Goal: Task Accomplishment & Management: Manage account settings

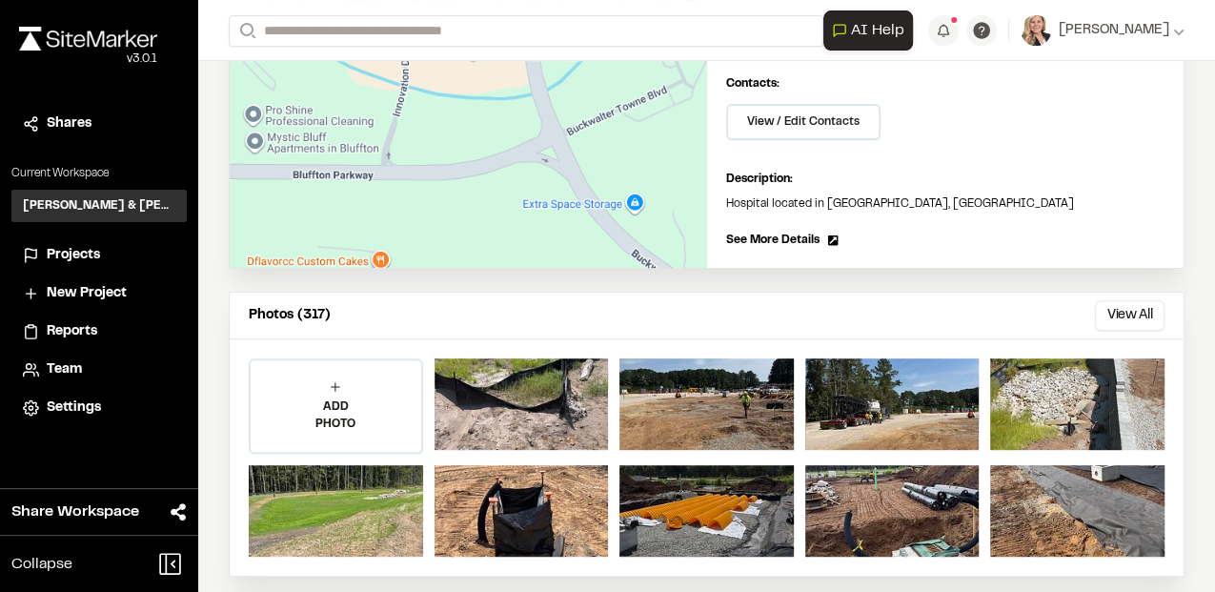
scroll to position [317, 0]
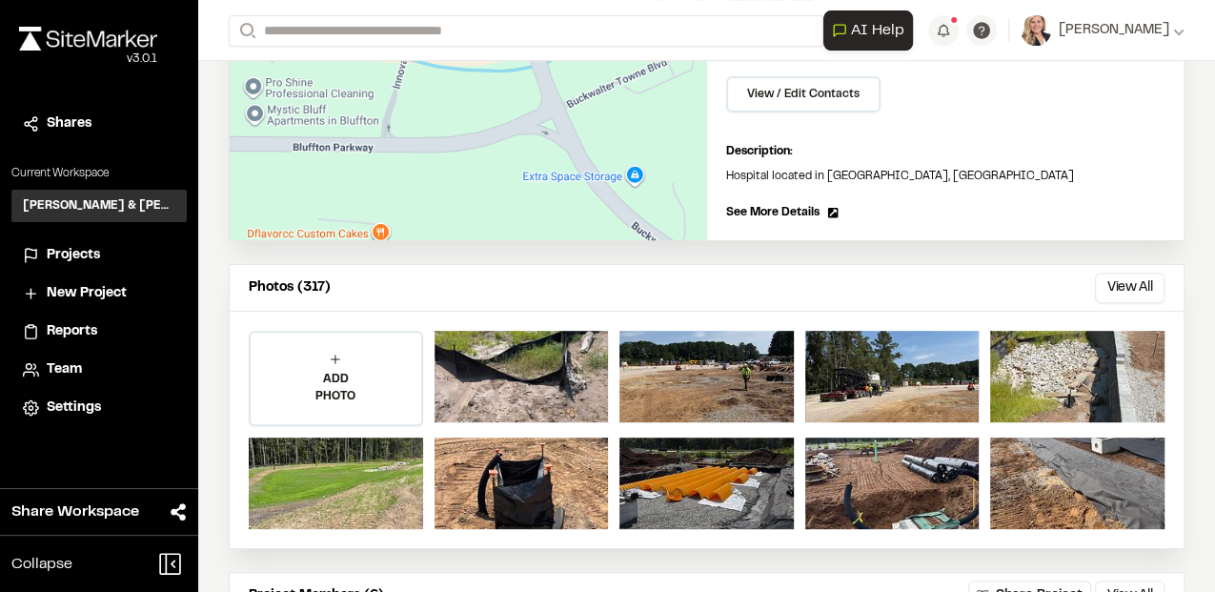
click at [798, 209] on span "See More Details" at bounding box center [772, 212] width 93 height 17
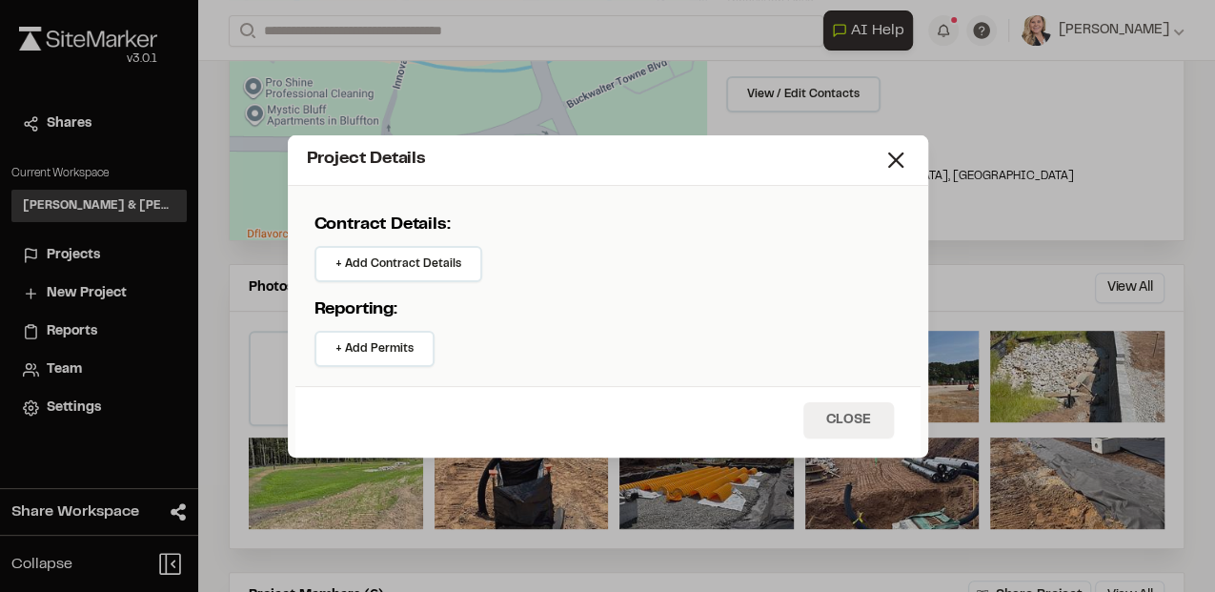
click at [837, 412] on button "Close" at bounding box center [848, 420] width 91 height 36
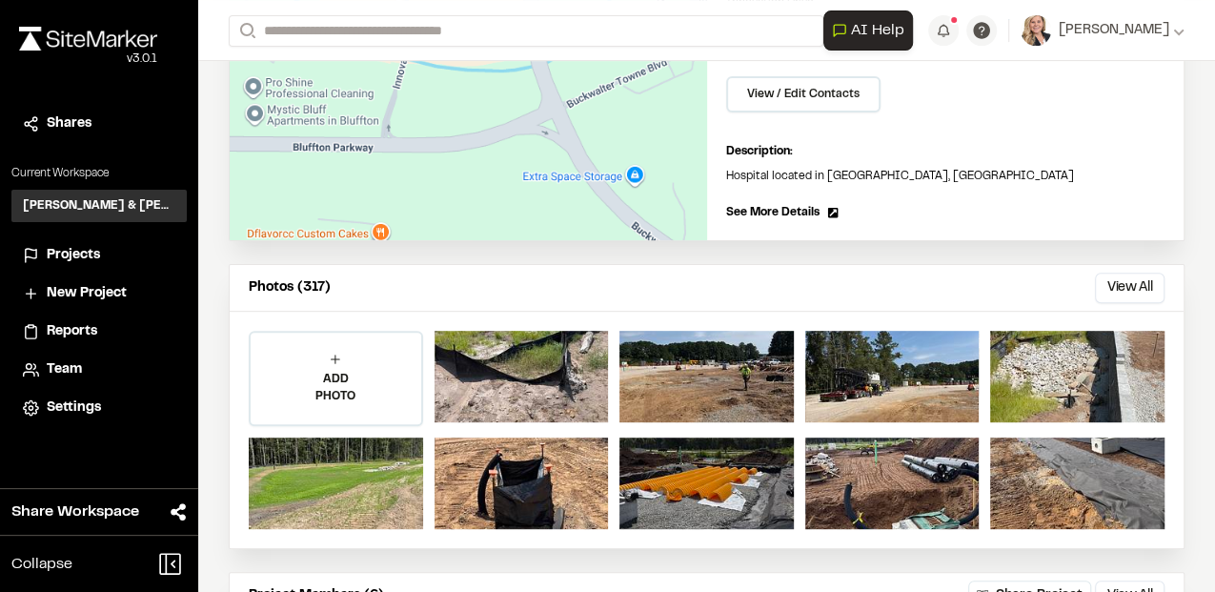
click at [1037, 218] on div "[GEOGRAPHIC_DATA] Edit Contacts: View / Edit Contacts Manage Project Contacts M…" at bounding box center [945, 95] width 477 height 291
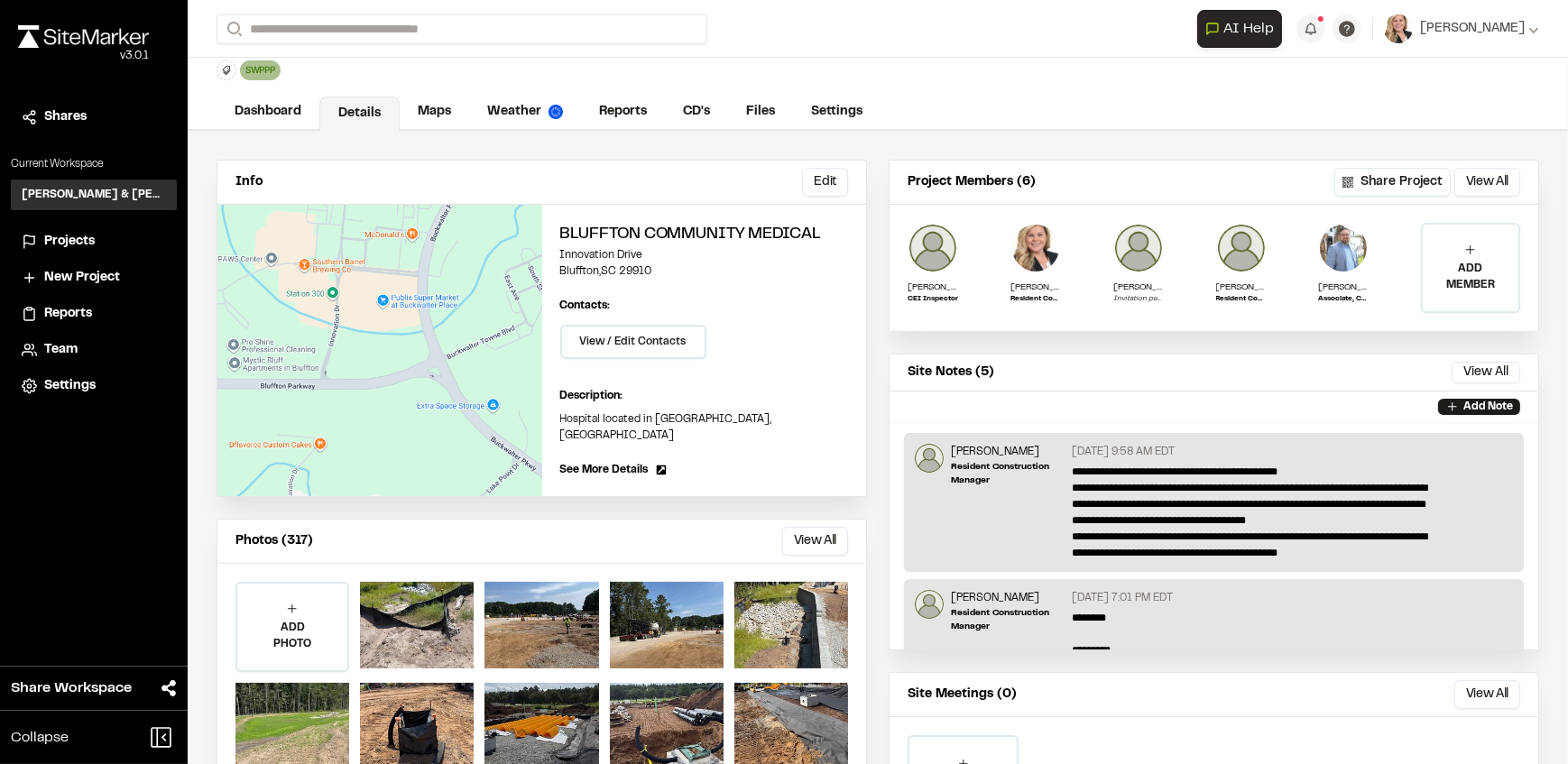
scroll to position [40, 0]
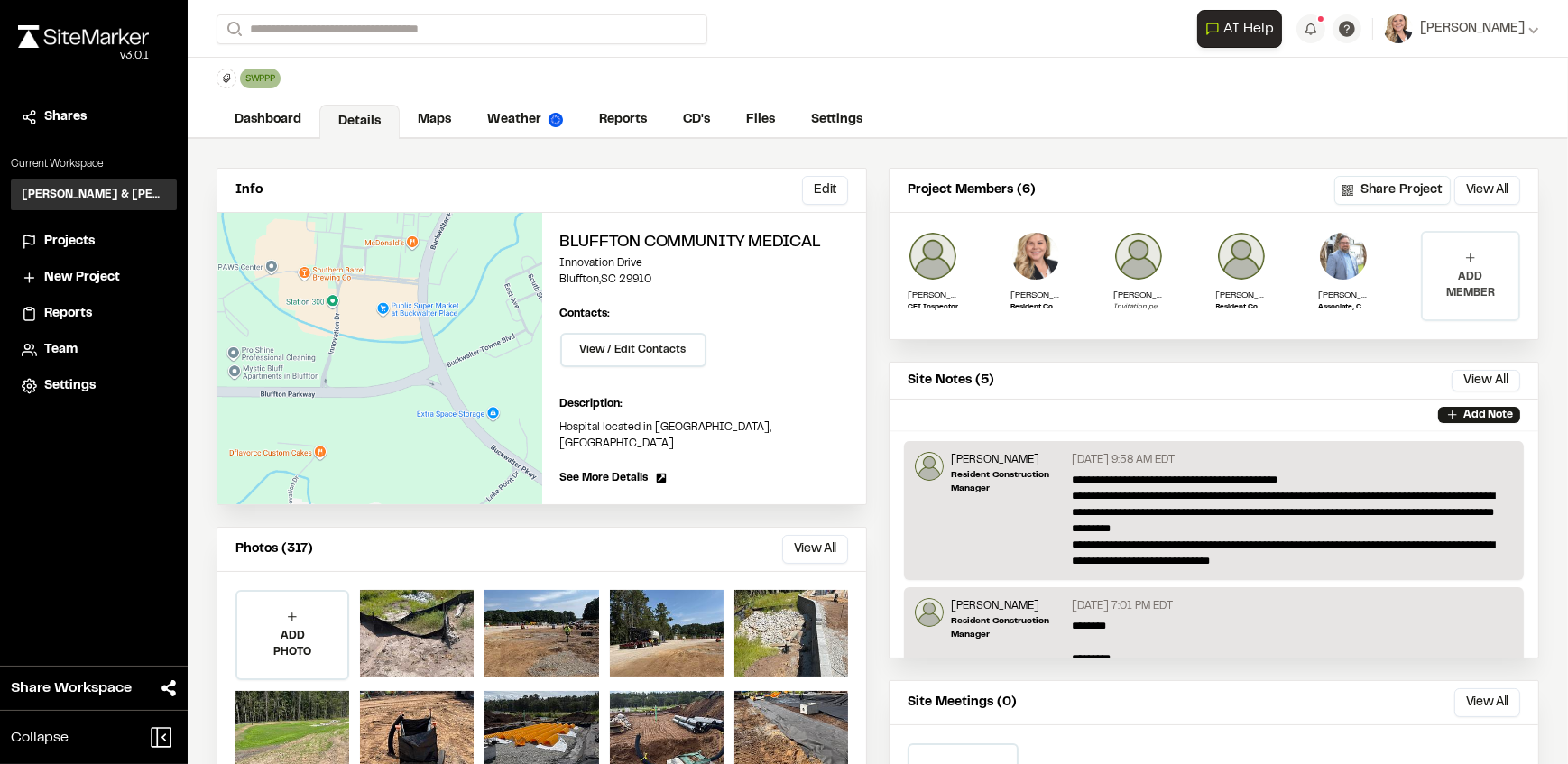
click at [1149, 269] on p "ADD MEMBER" at bounding box center [1470, 285] width 96 height 32
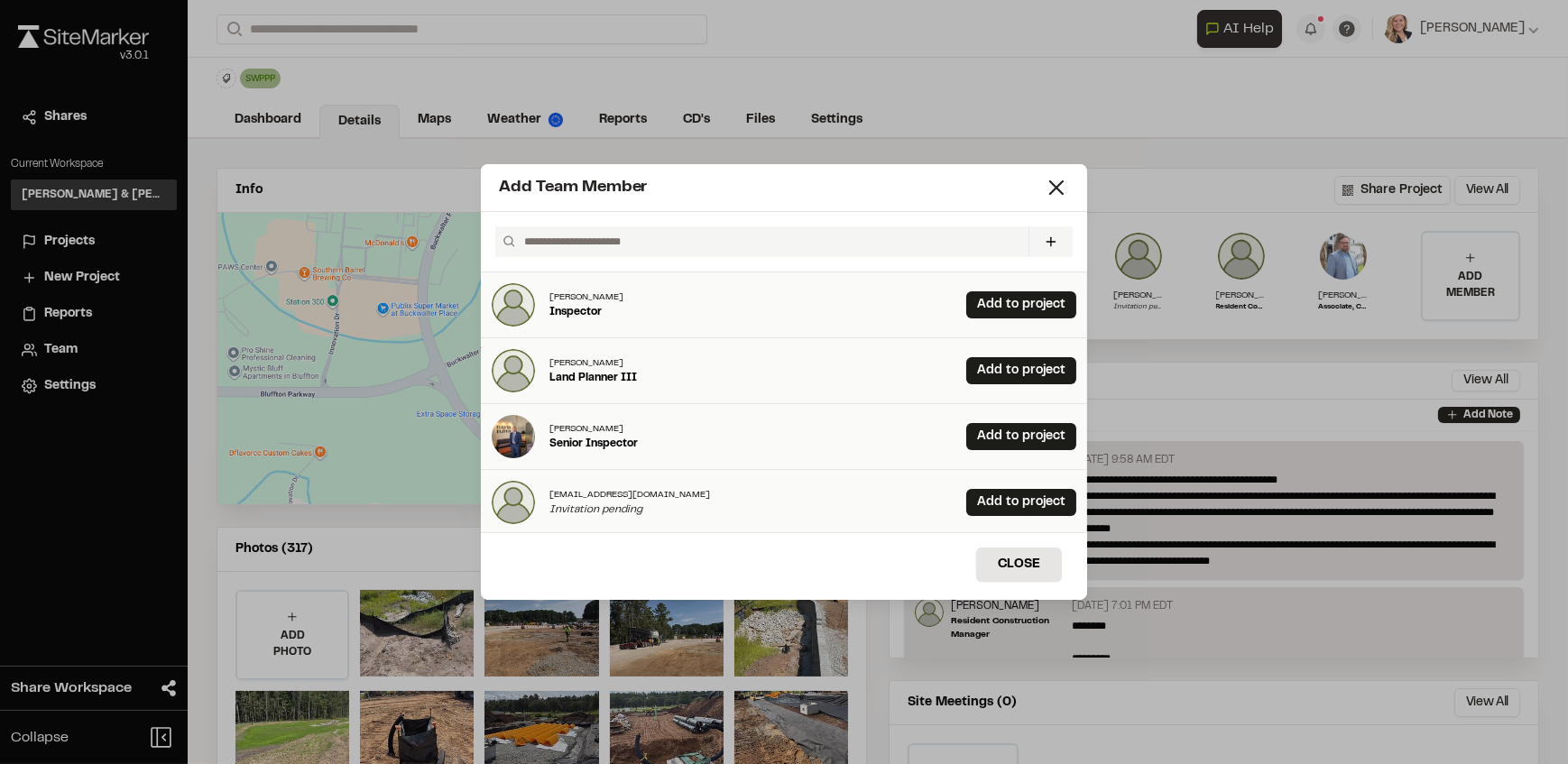
click at [774, 233] on input "text" at bounding box center [769, 241] width 505 height 30
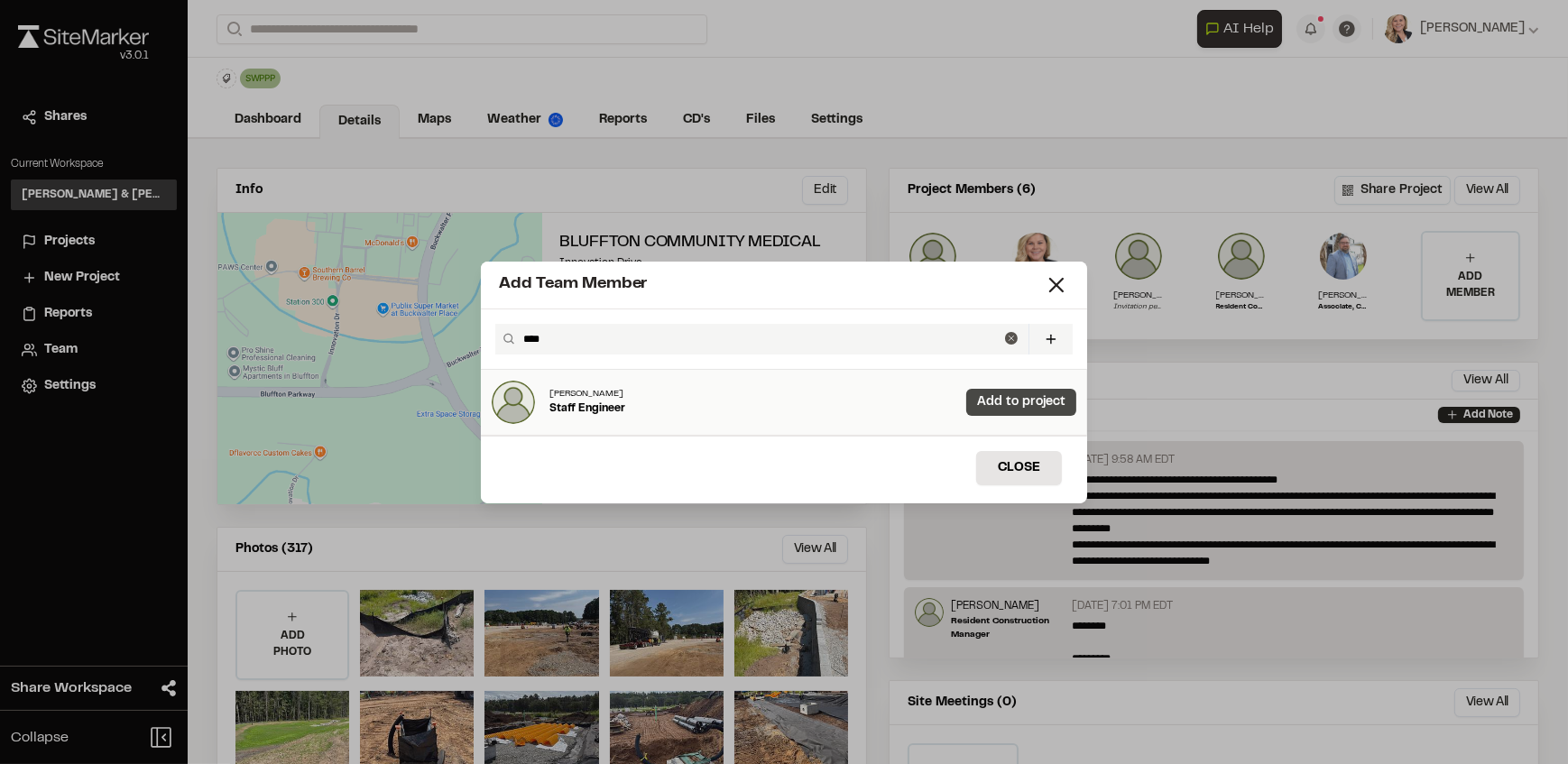
type input "****"
click at [999, 394] on link "Add to project" at bounding box center [1021, 402] width 110 height 27
click at [1042, 471] on button "Close" at bounding box center [1019, 468] width 86 height 34
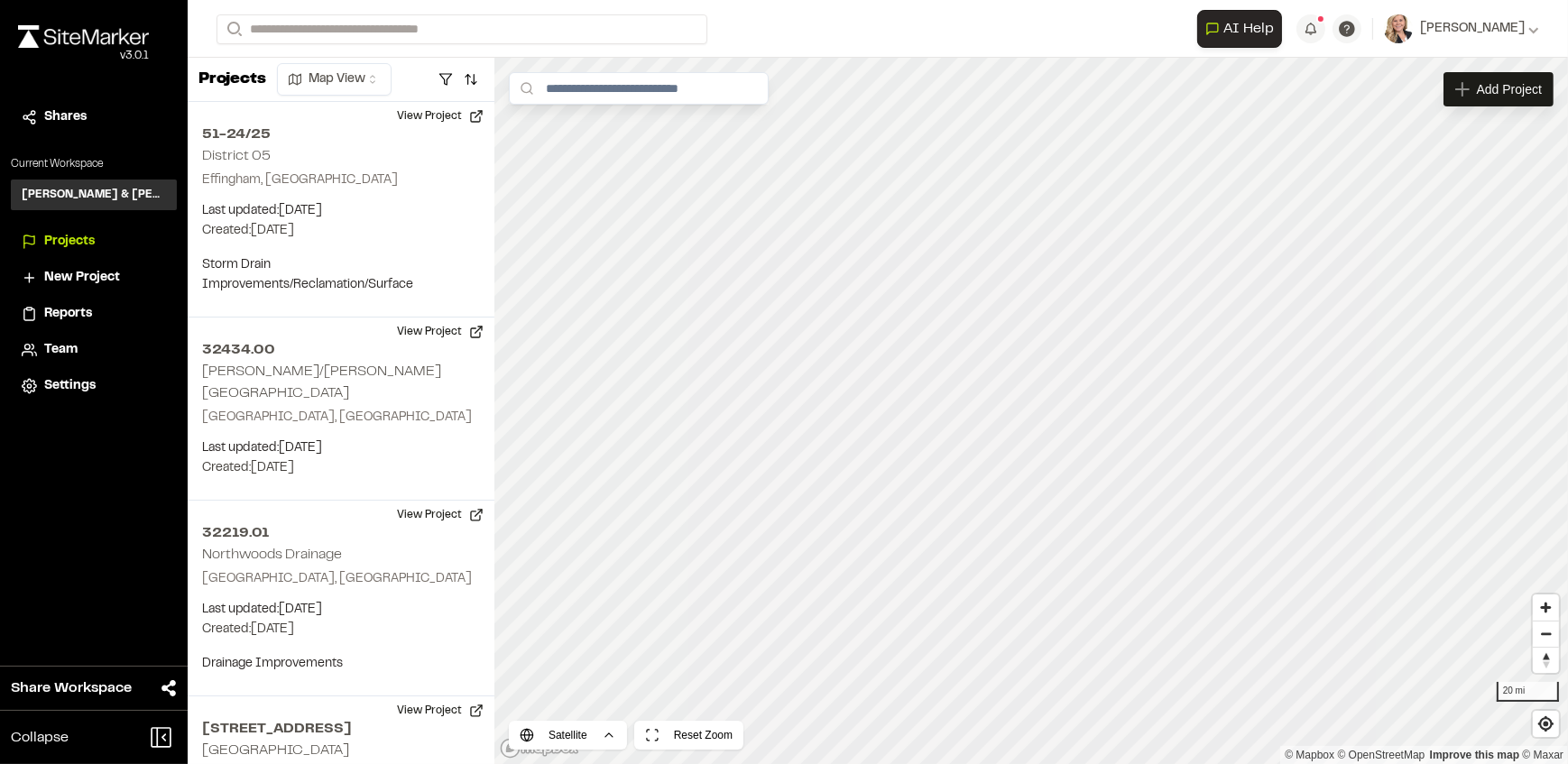
scroll to position [5497, 0]
